Goal: Navigation & Orientation: Find specific page/section

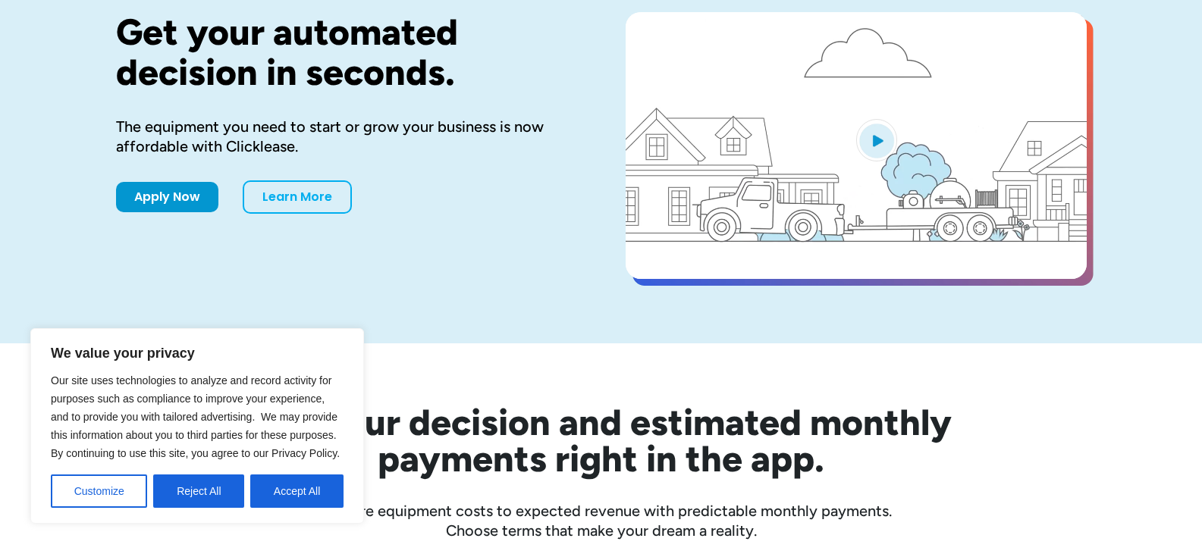
scroll to position [148, 0]
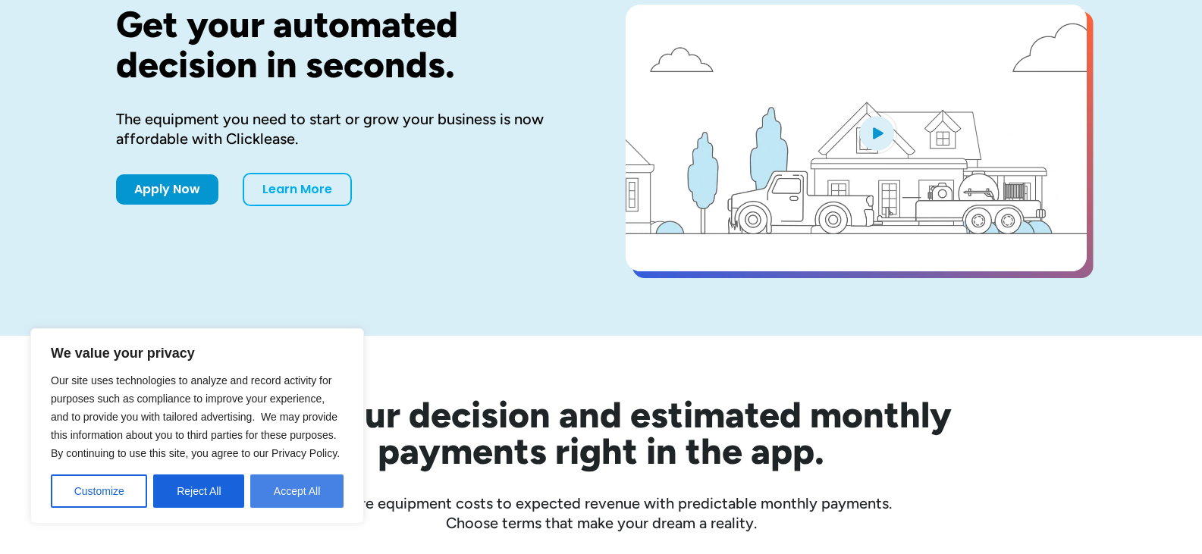
click at [287, 494] on button "Accept All" at bounding box center [296, 491] width 93 height 33
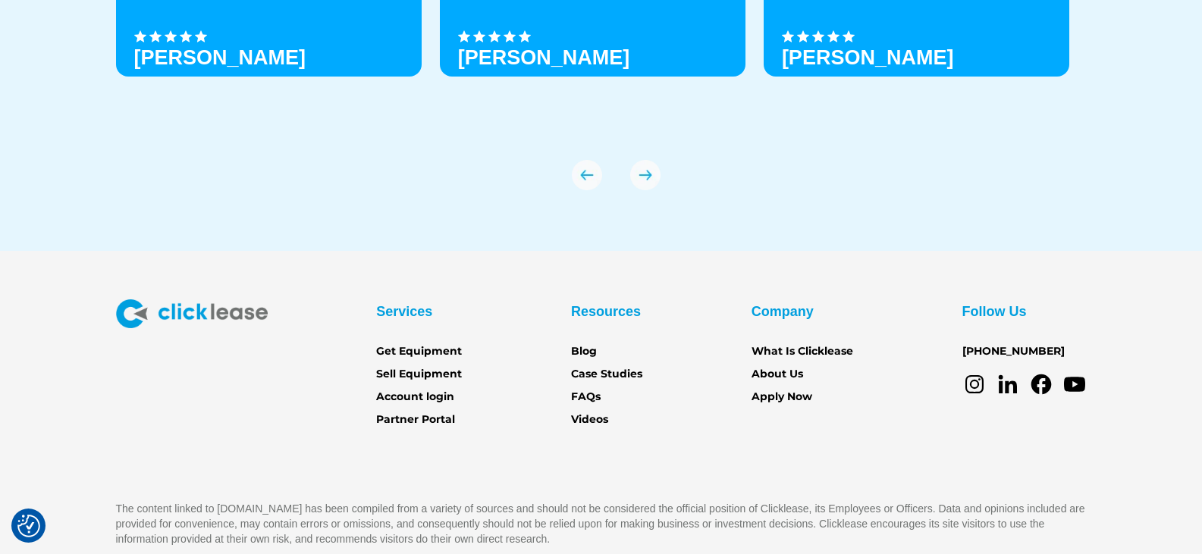
scroll to position [5399, 0]
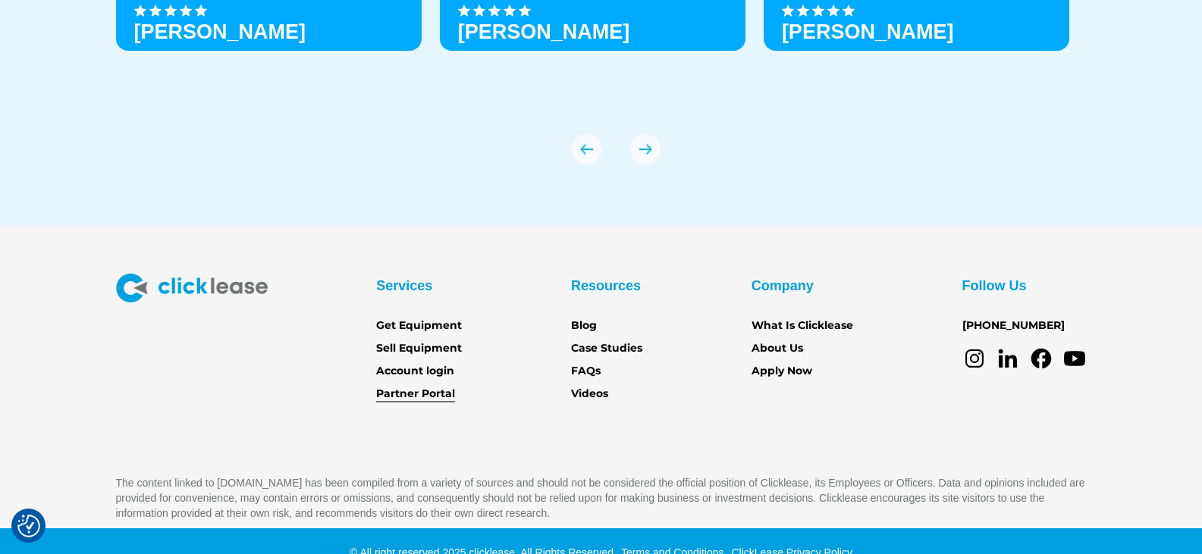
click at [431, 387] on link "Partner Portal" at bounding box center [415, 394] width 79 height 17
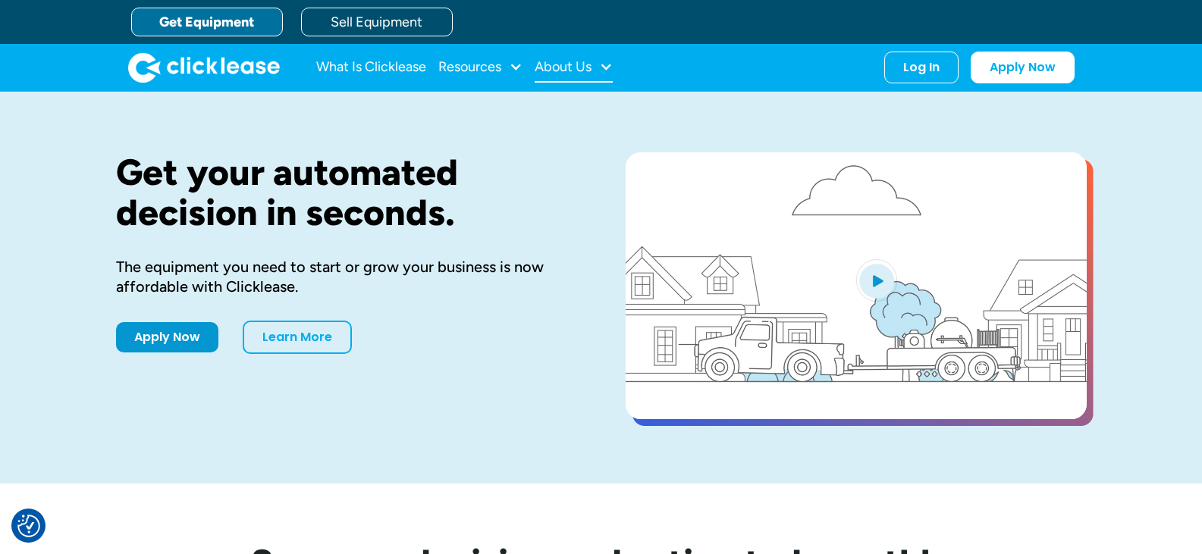
click at [561, 67] on div "About Us" at bounding box center [563, 67] width 57 height 0
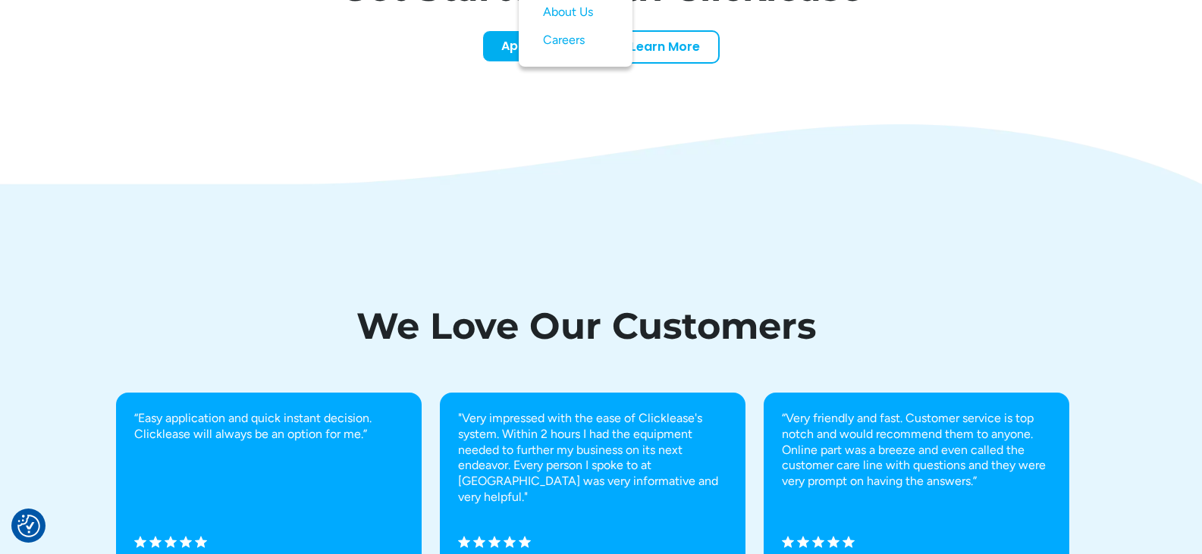
scroll to position [4990, 0]
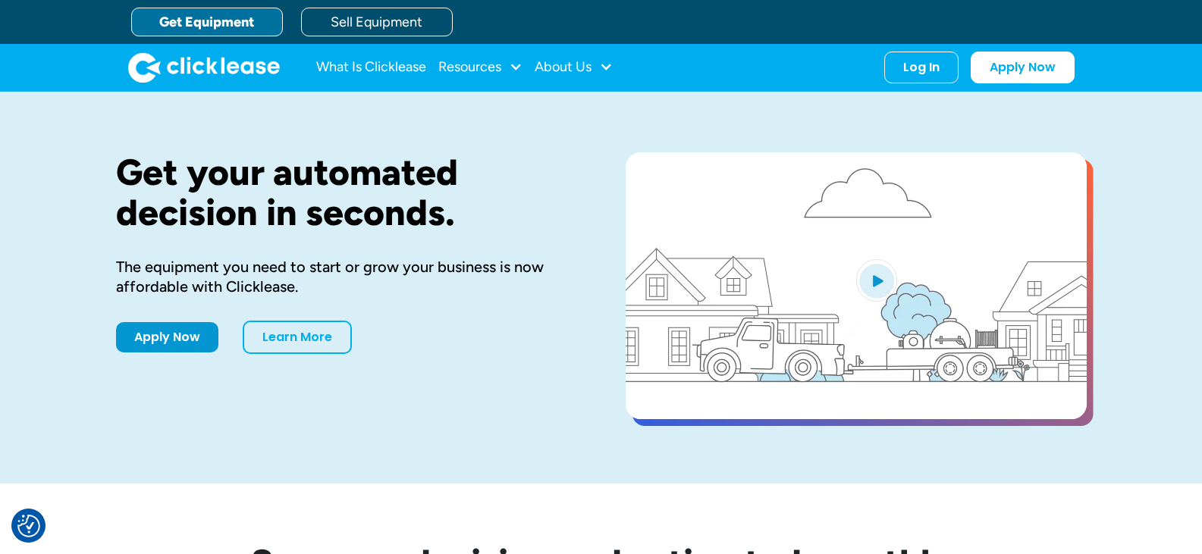
scroll to position [4867, 0]
